Goal: Communication & Community: Answer question/provide support

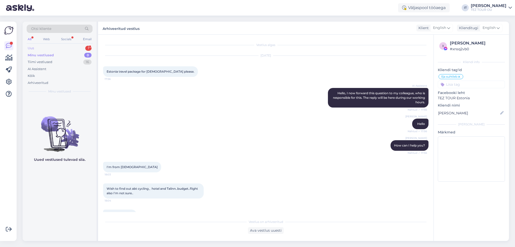
scroll to position [103, 0]
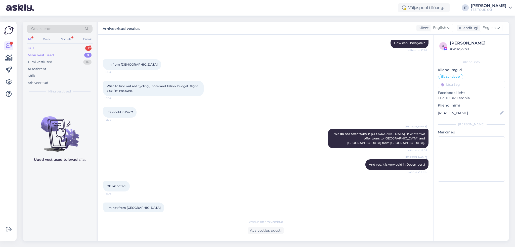
click at [81, 46] on div "Uus 1" at bounding box center [60, 48] width 66 height 7
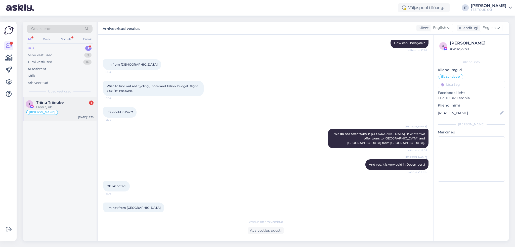
click at [74, 103] on div "Triinu Triinuke 1" at bounding box center [64, 102] width 57 height 5
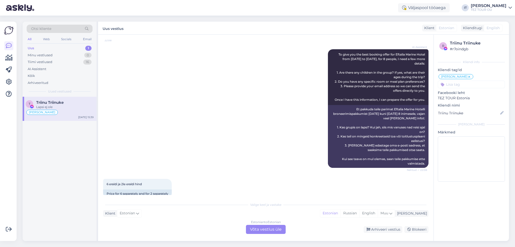
scroll to position [0, 0]
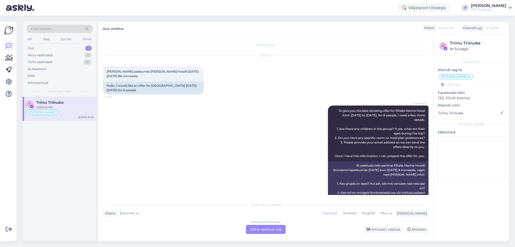
click at [271, 230] on div "Estonian to Estonian Võta vestlus üle" at bounding box center [266, 229] width 40 height 9
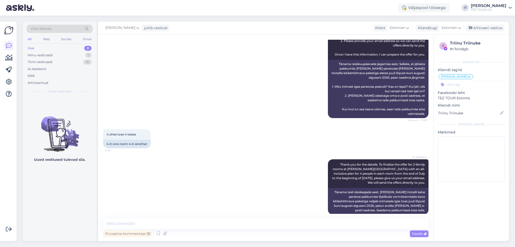
scroll to position [792, 0]
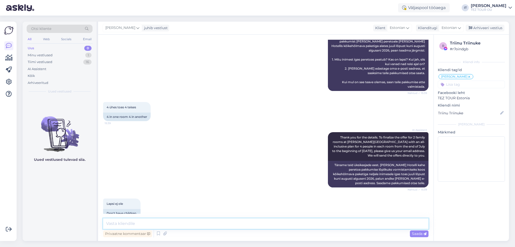
click at [174, 220] on textarea at bounding box center [266, 224] width 326 height 11
type textarea "TereN"
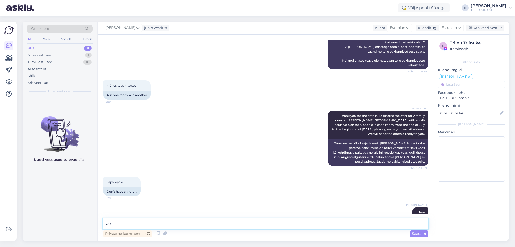
type textarea "ä"
type textarea "Näen, et minu kolleeg [PERSON_NAME] on Teile juba pakkumisi saatnud"
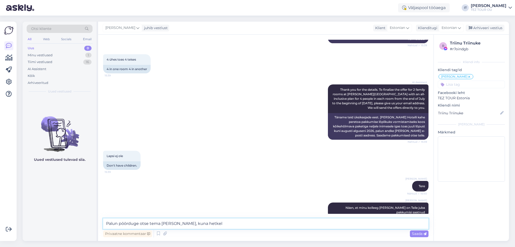
type textarea "Palun pöörduge otse tema [PERSON_NAME], kuna hetkel"
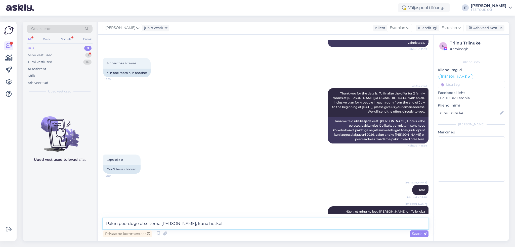
scroll to position [862, 0]
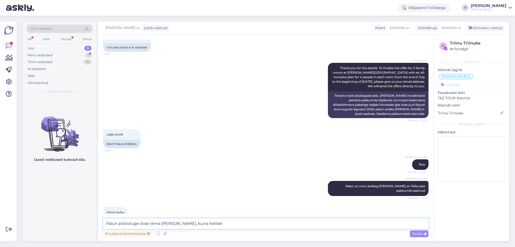
drag, startPoint x: 237, startPoint y: 221, endPoint x: 51, endPoint y: 213, distance: 186.9
click at [51, 213] on div "Otsi kliente All Web Socials Email Uus 0 Minu vestlused 1 Tiimi vestlused 16 AI…" at bounding box center [266, 132] width 487 height 220
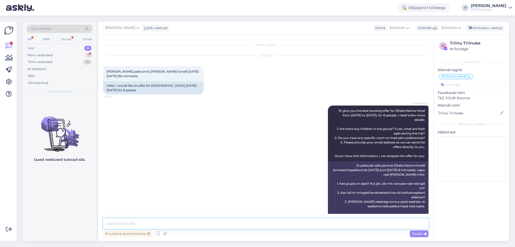
scroll to position [883, 0]
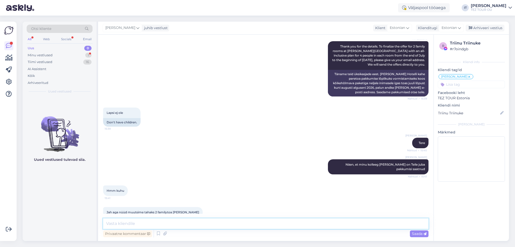
click at [229, 222] on textarea at bounding box center [266, 224] width 326 height 11
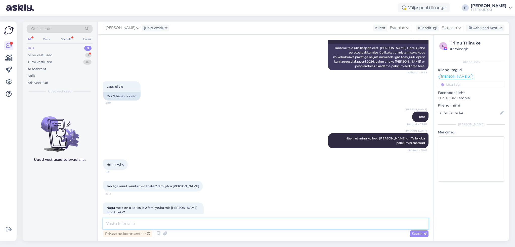
click at [207, 219] on textarea at bounding box center [266, 224] width 326 height 11
click at [167, 222] on textarea at bounding box center [266, 224] width 326 height 11
paste textarea "otse minu kolleegi [PERSON_NAME]. Tema on juba tegelenud [PERSON_NAME] päringut…"
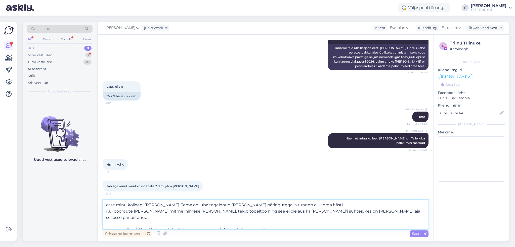
click at [106, 204] on textarea "otse minu kolleegi [PERSON_NAME]. Tema on juba tegelenud [PERSON_NAME] päringut…" at bounding box center [266, 214] width 326 height 29
drag, startPoint x: 346, startPoint y: 205, endPoint x: 296, endPoint y: 207, distance: 50.6
click at [296, 207] on textarea "Palun pöörduge otse minu kolleegi [PERSON_NAME]. Tema on juba tegelenud [PERSON…" at bounding box center [266, 214] width 326 height 29
click at [288, 225] on textarea "Palun pöörduge otse minu kolleegi [PERSON_NAME]. Tema on juba tegelenud [PERSON…" at bounding box center [266, 214] width 326 height 29
type textarea "Palun pöörduge otse minu kolleegi [PERSON_NAME]. Tema on juba tegelenud [PERSON…"
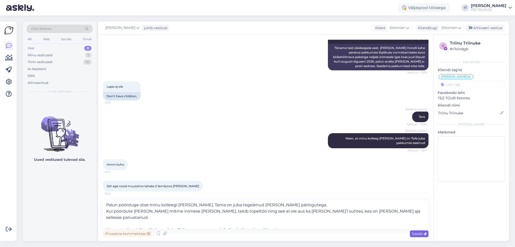
click at [421, 236] on span "Saada" at bounding box center [419, 234] width 15 height 5
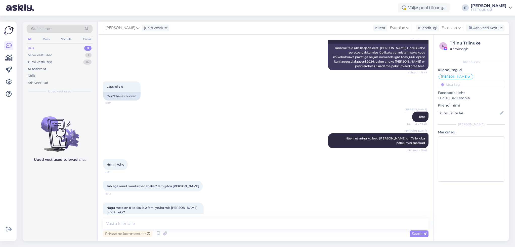
scroll to position [963, 0]
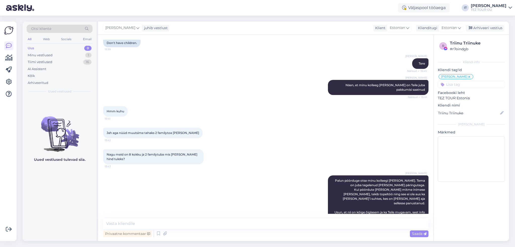
click at [209, 230] on div "Privaatne kommentaar Saada" at bounding box center [266, 234] width 326 height 10
click at [206, 223] on textarea at bounding box center [266, 224] width 326 height 11
type textarea "Vladimiriga saab ühendust e-posti kaudu: [PERSON_NAME][EMAIL_ADDRESS][DOMAIN_NA…"
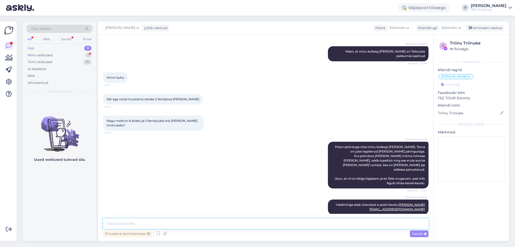
scroll to position [1011, 0]
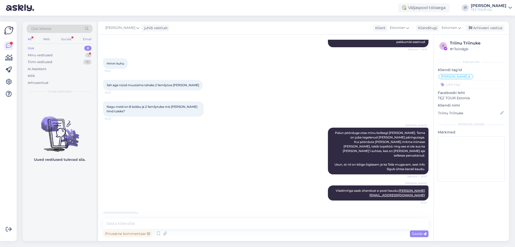
click at [475, 86] on input at bounding box center [471, 85] width 67 height 8
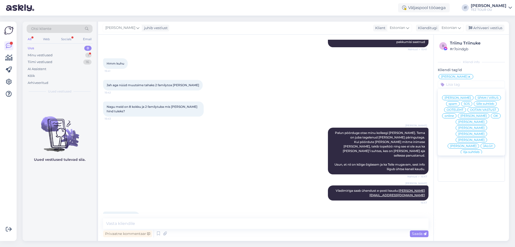
click at [471, 151] on span "Ilja suhtleb" at bounding box center [472, 152] width 16 height 3
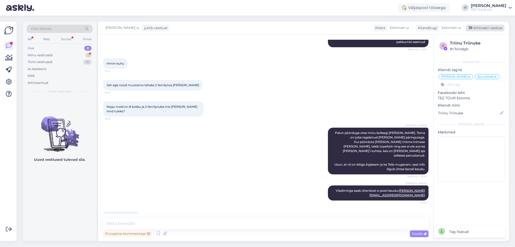
click at [493, 28] on div "Arhiveeri vestlus" at bounding box center [485, 28] width 39 height 7
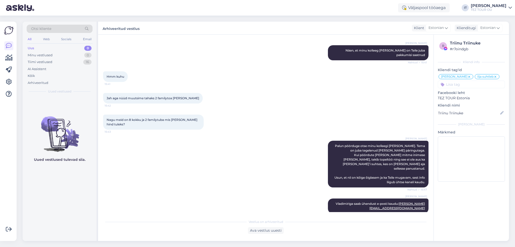
scroll to position [1013, 0]
